Goal: Information Seeking & Learning: Learn about a topic

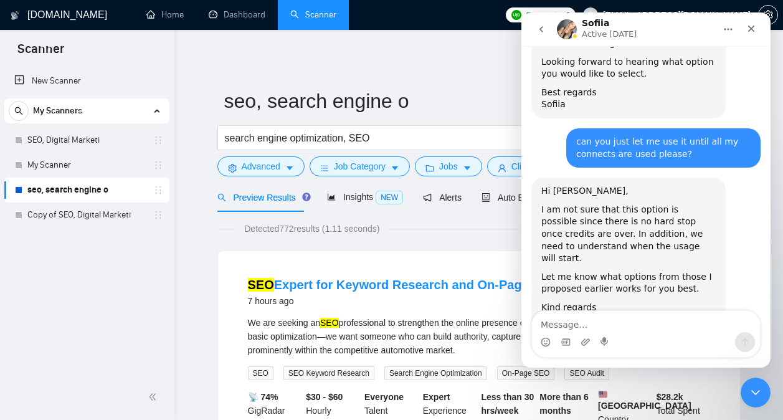
scroll to position [2692, 0]
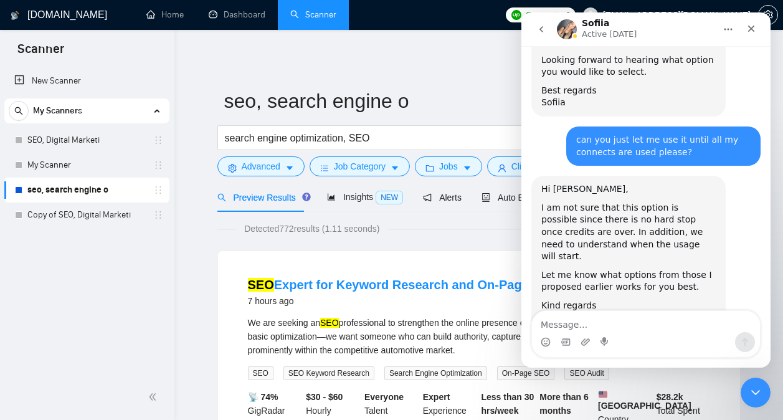
click at [545, 31] on icon "go back" at bounding box center [541, 29] width 10 height 10
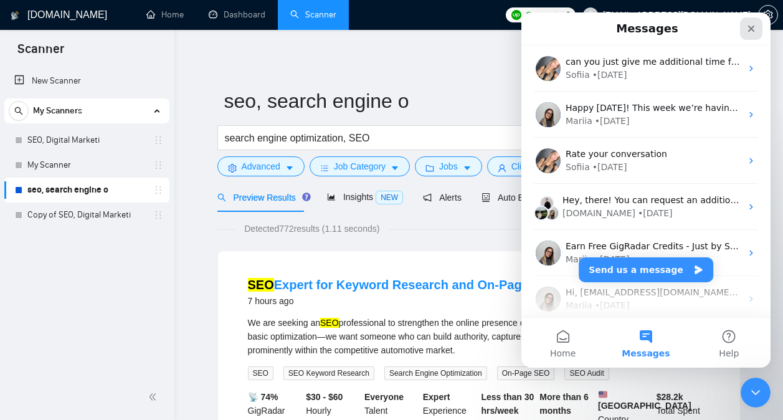
click at [752, 25] on icon "Close" at bounding box center [751, 29] width 10 height 10
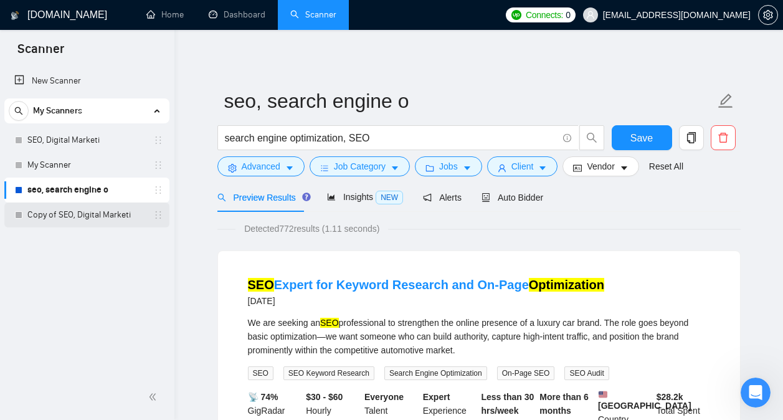
click at [63, 210] on link "Copy of SEO, Digital Marketi" at bounding box center [86, 214] width 118 height 25
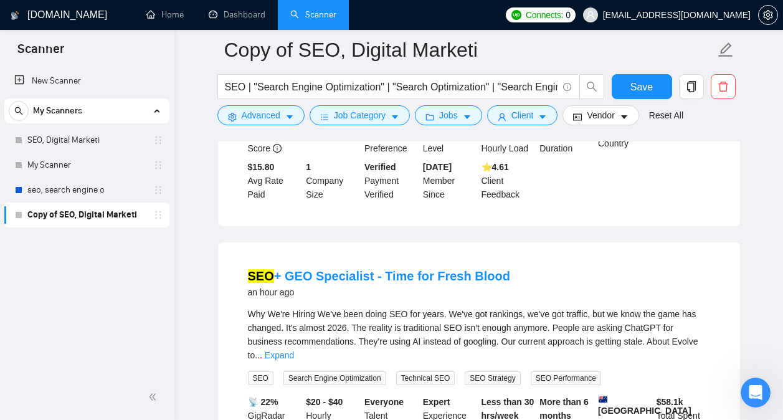
scroll to position [340, 0]
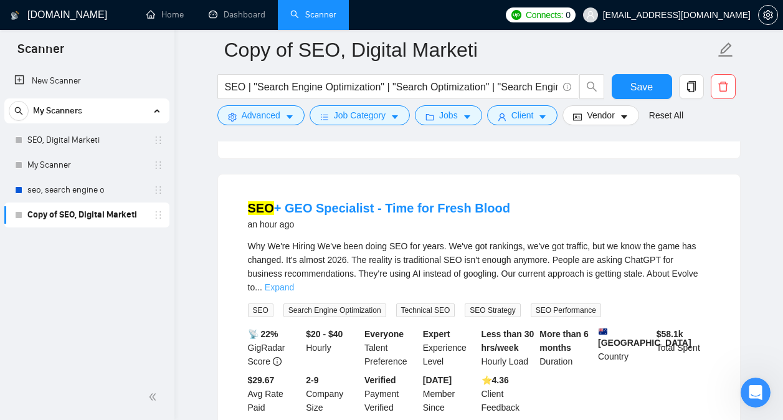
click at [294, 285] on link "Expand" at bounding box center [279, 287] width 29 height 10
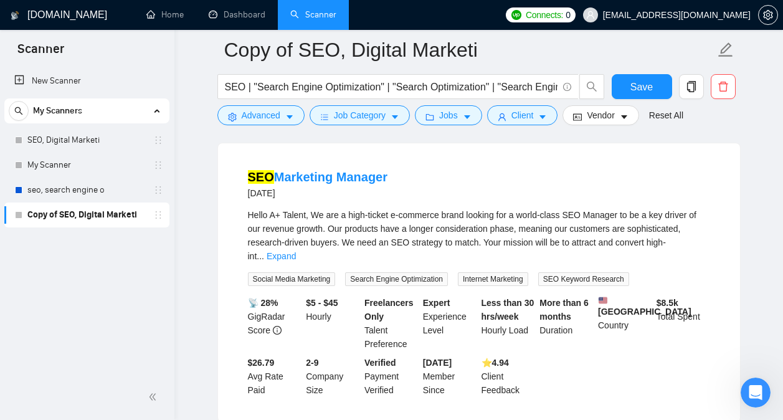
scroll to position [2301, 0]
click at [296, 259] on link "Expand" at bounding box center [280, 257] width 29 height 10
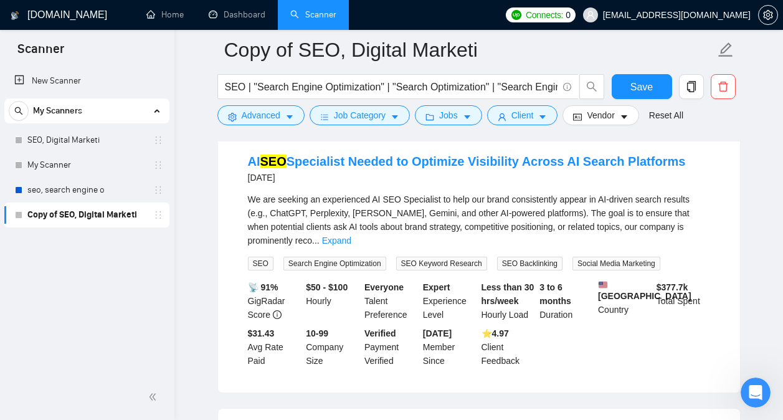
scroll to position [3110, 0]
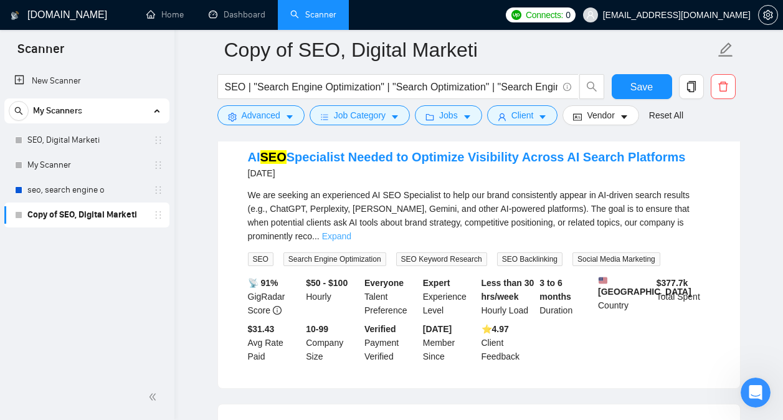
click at [351, 231] on link "Expand" at bounding box center [336, 236] width 29 height 10
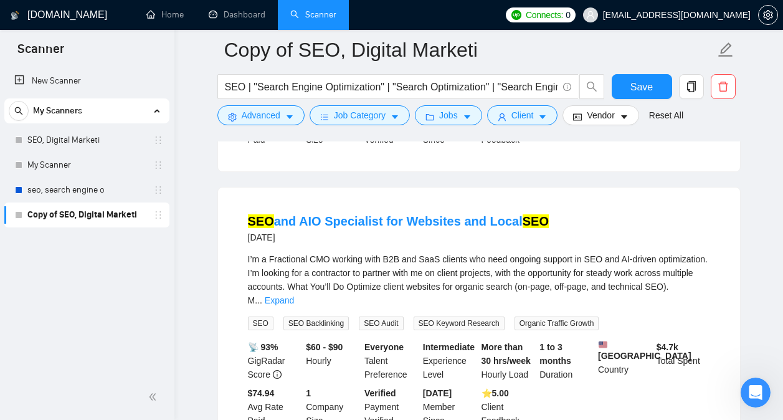
scroll to position [3484, 0]
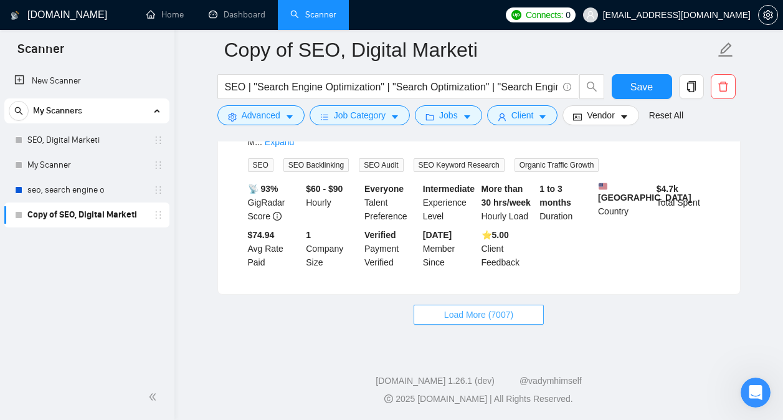
click at [476, 317] on span "Load More (7007)" at bounding box center [478, 315] width 69 height 14
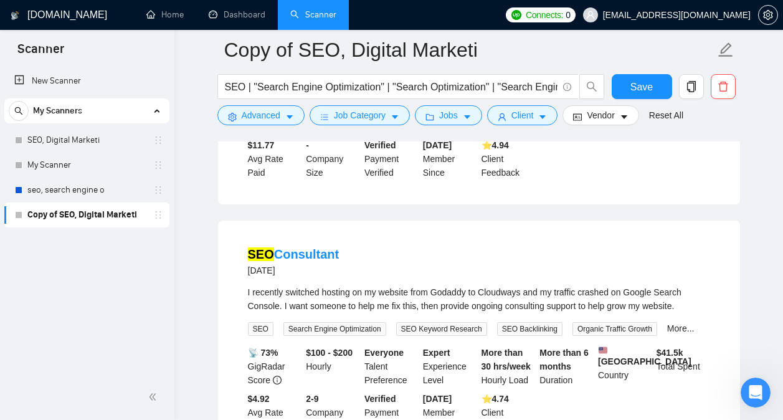
scroll to position [6208, 0]
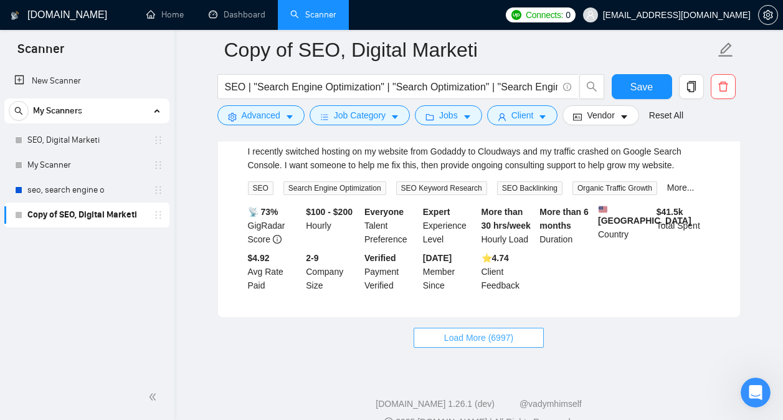
click at [441, 327] on button "Load More (6997)" at bounding box center [478, 337] width 130 height 20
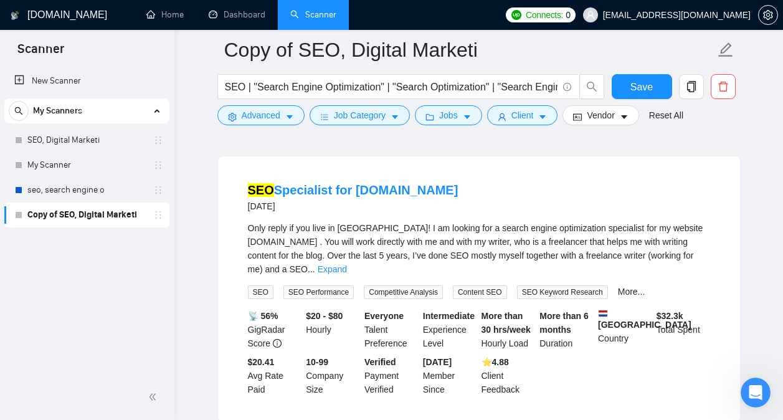
scroll to position [6386, 0]
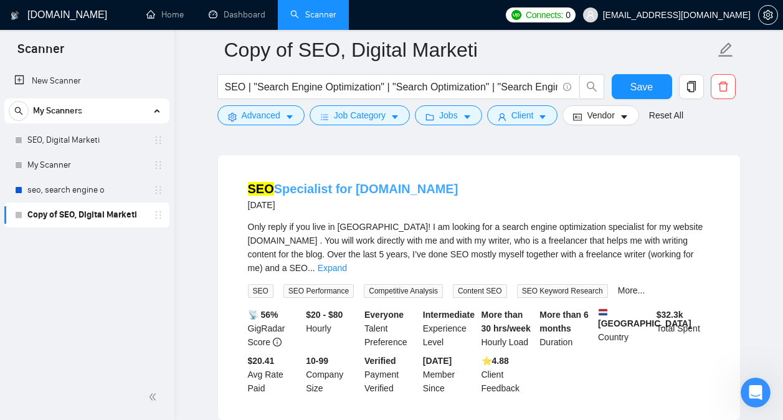
click at [393, 182] on link "SEO Specialist for [DOMAIN_NAME]" at bounding box center [353, 189] width 210 height 14
